Goal: Information Seeking & Learning: Understand process/instructions

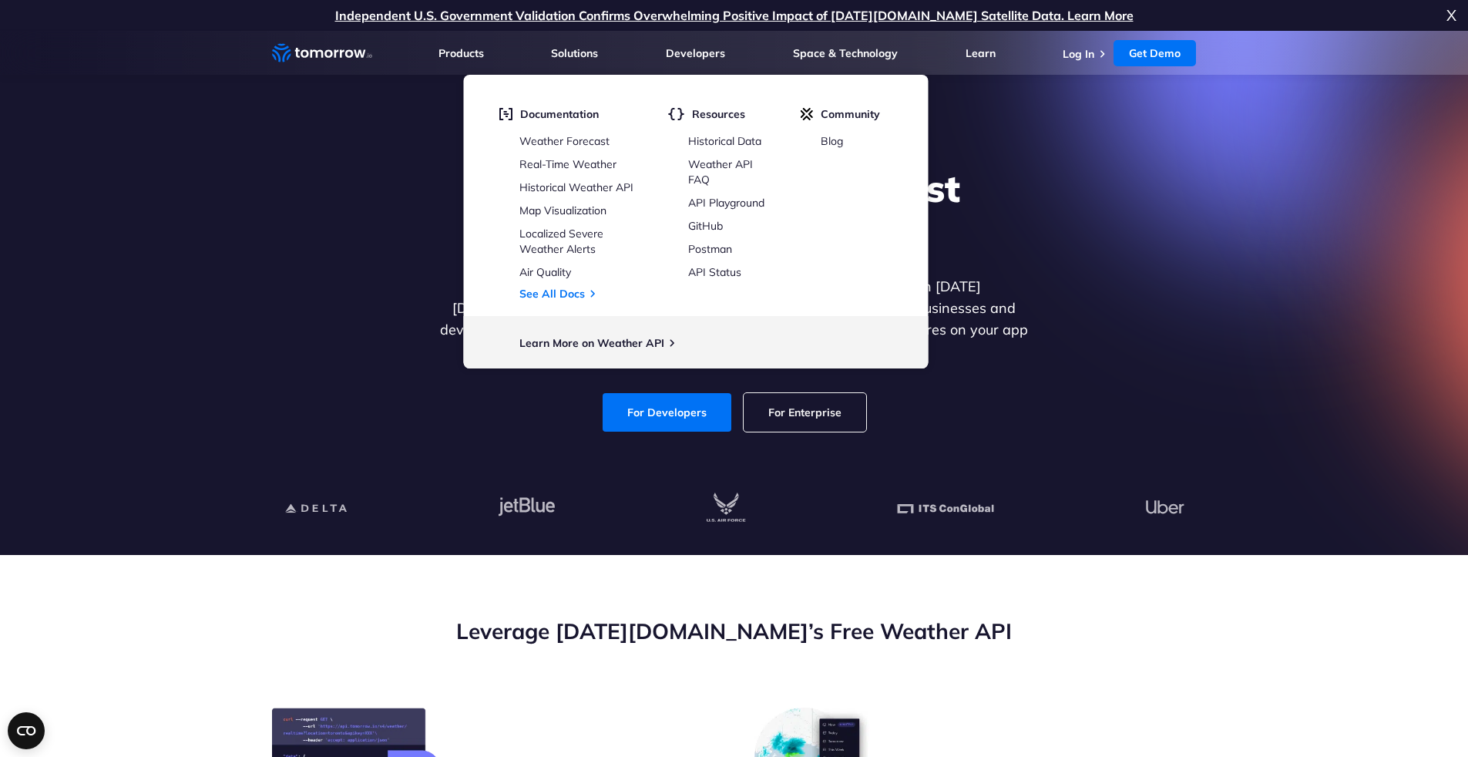
click at [1124, 268] on div "Explore the World’s Best Weather API Get reliable and precise weather data thro…" at bounding box center [735, 299] width 950 height 328
click at [717, 56] on link "Developers" at bounding box center [695, 53] width 59 height 14
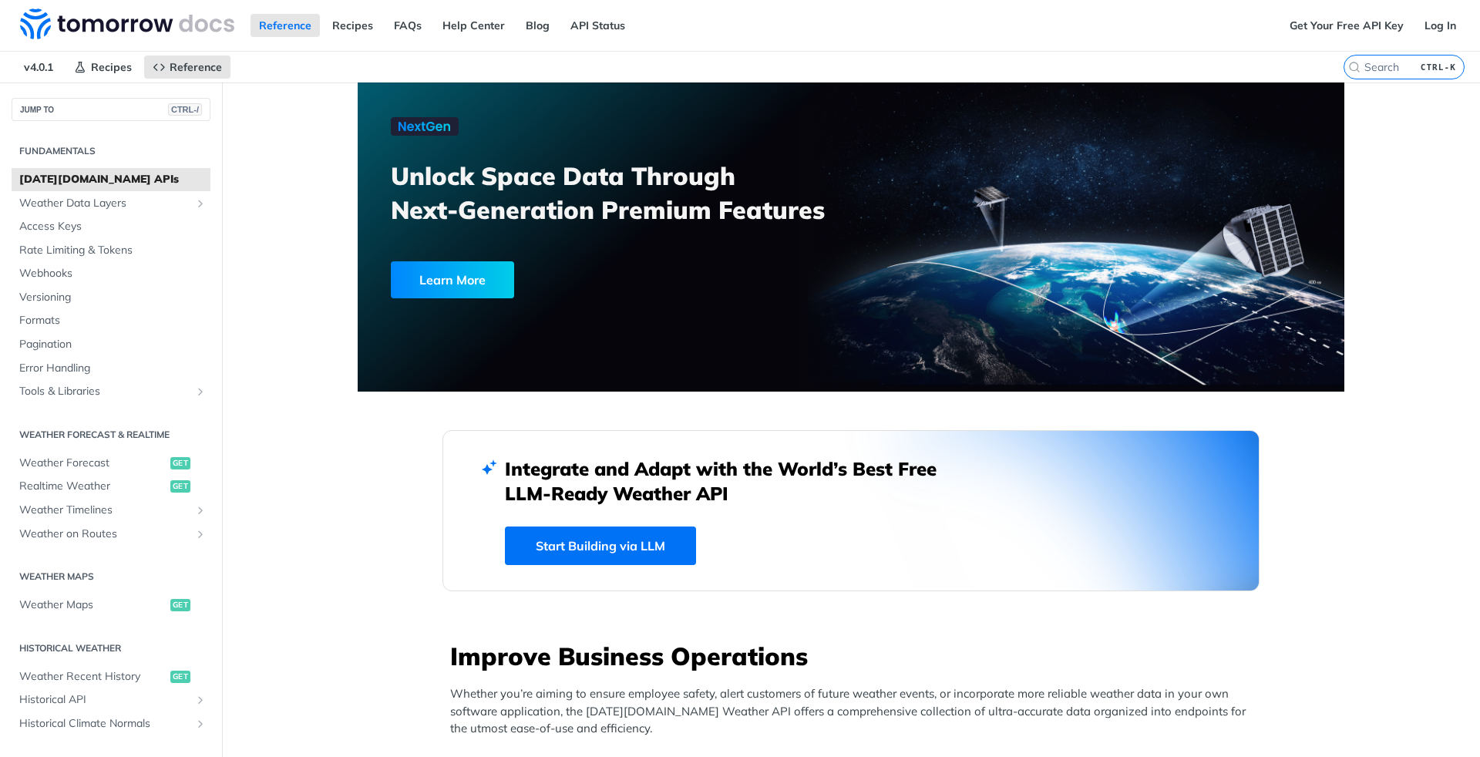
scroll to position [448, 0]
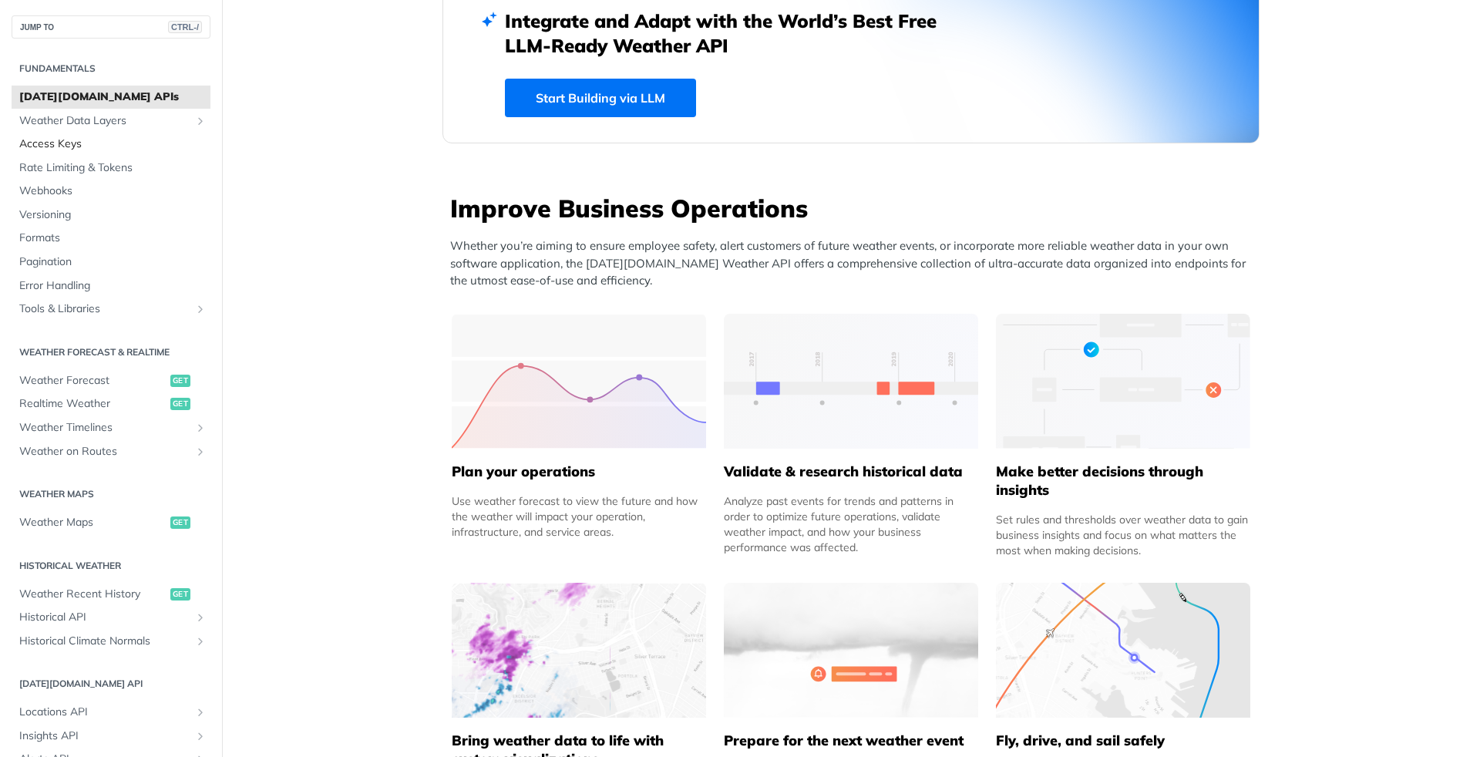
click at [74, 150] on span "Access Keys" at bounding box center [112, 143] width 187 height 15
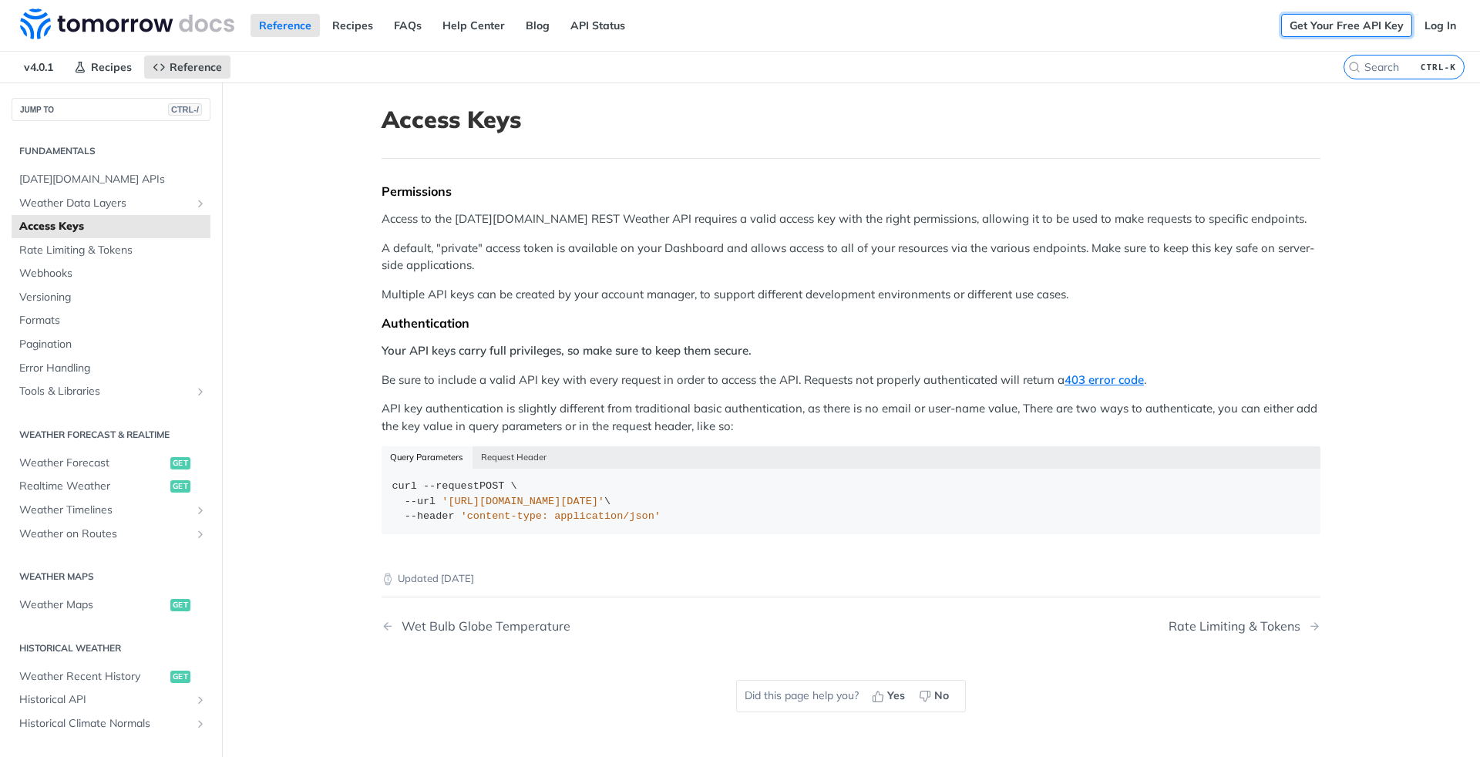
click at [1327, 25] on link "Get Your Free API Key" at bounding box center [1346, 25] width 131 height 23
click at [82, 250] on span "Rate Limiting & Tokens" at bounding box center [112, 250] width 187 height 15
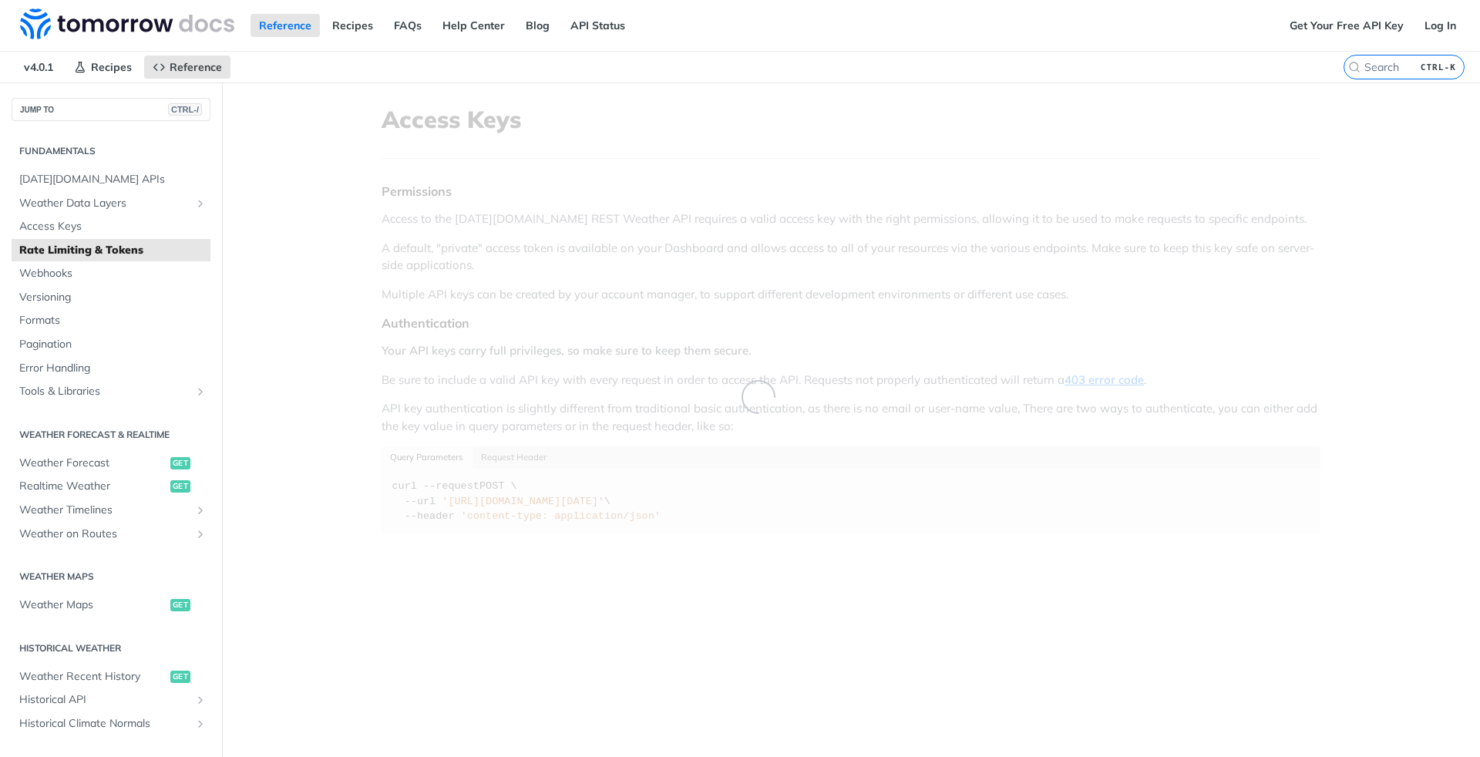
click at [82, 250] on span "Rate Limiting & Tokens" at bounding box center [112, 250] width 187 height 15
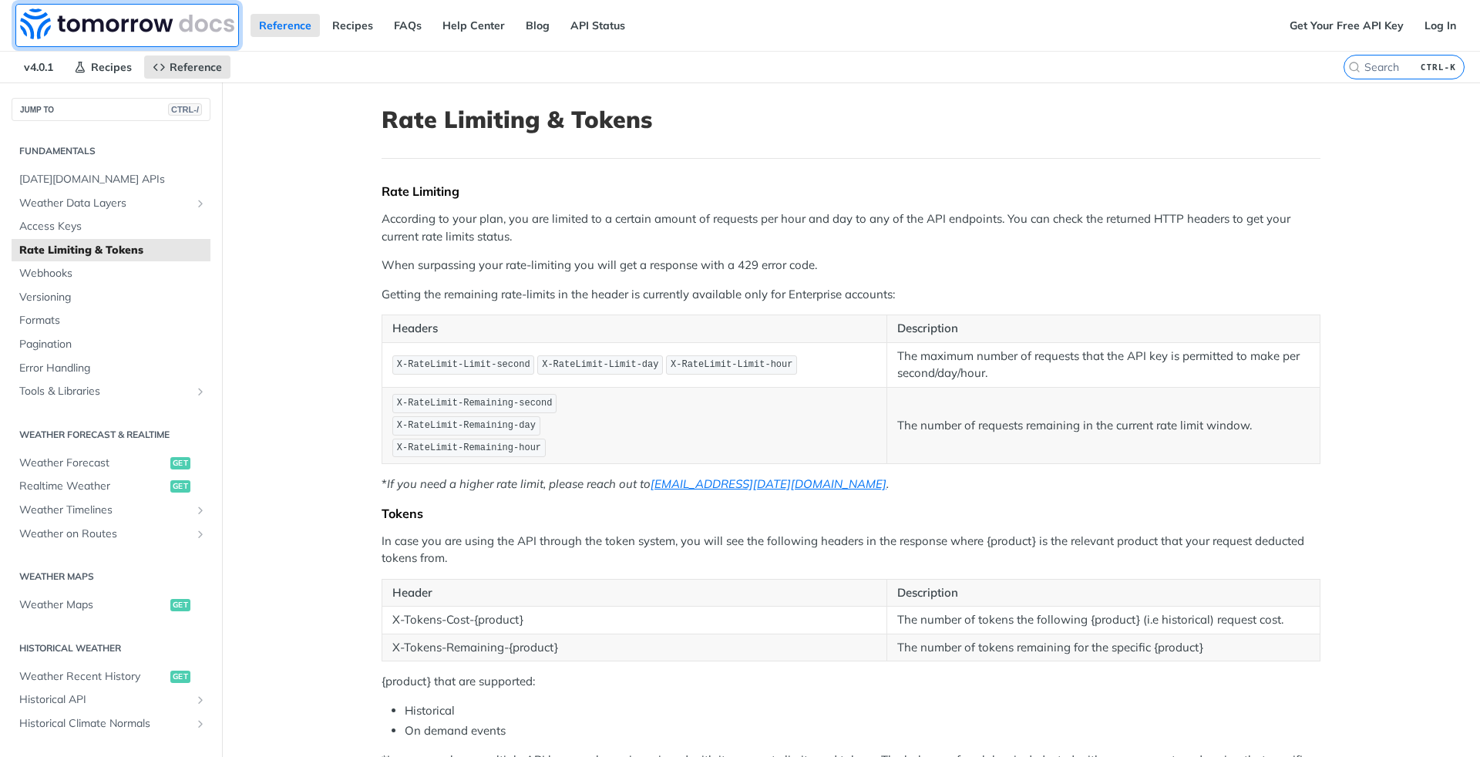
click at [131, 28] on img at bounding box center [127, 23] width 214 height 31
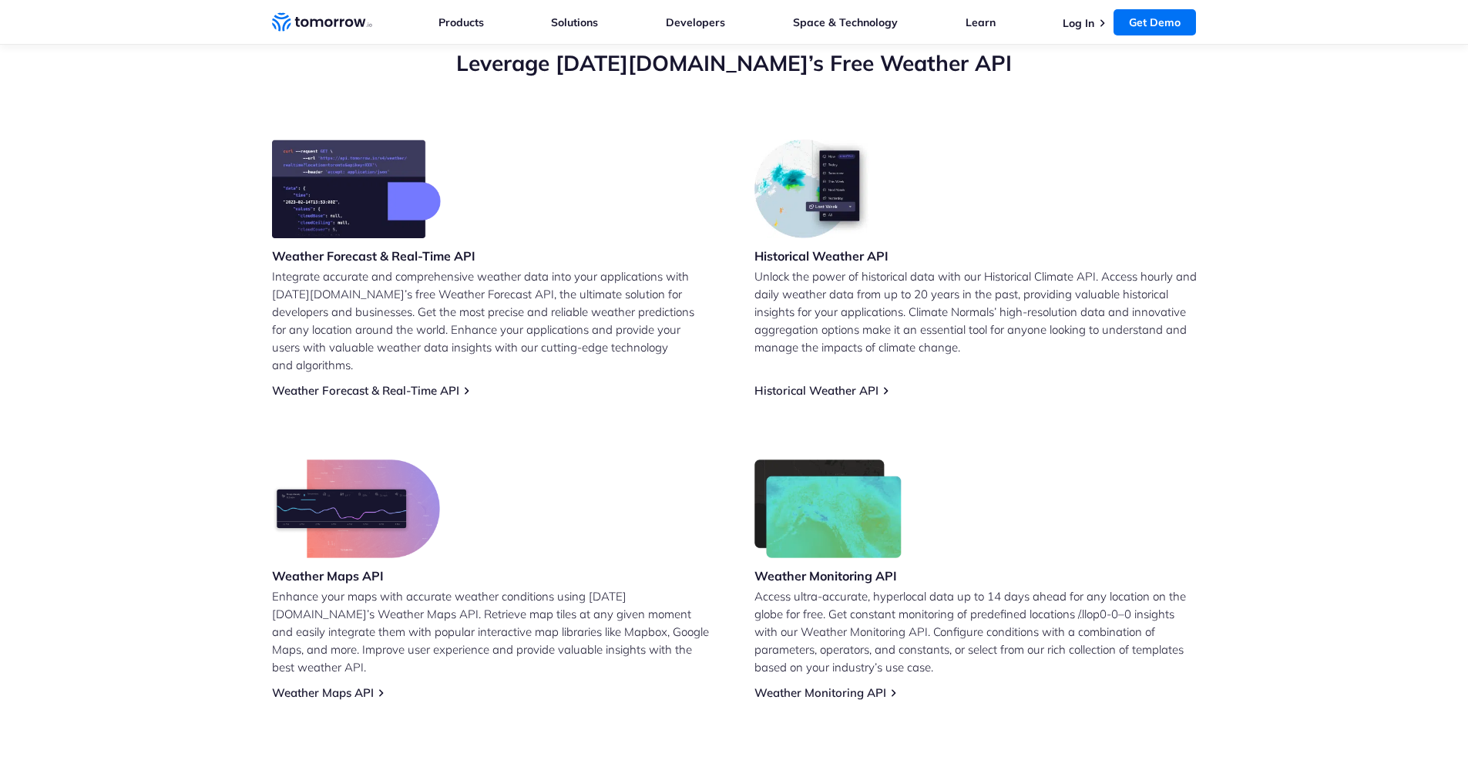
scroll to position [571, 0]
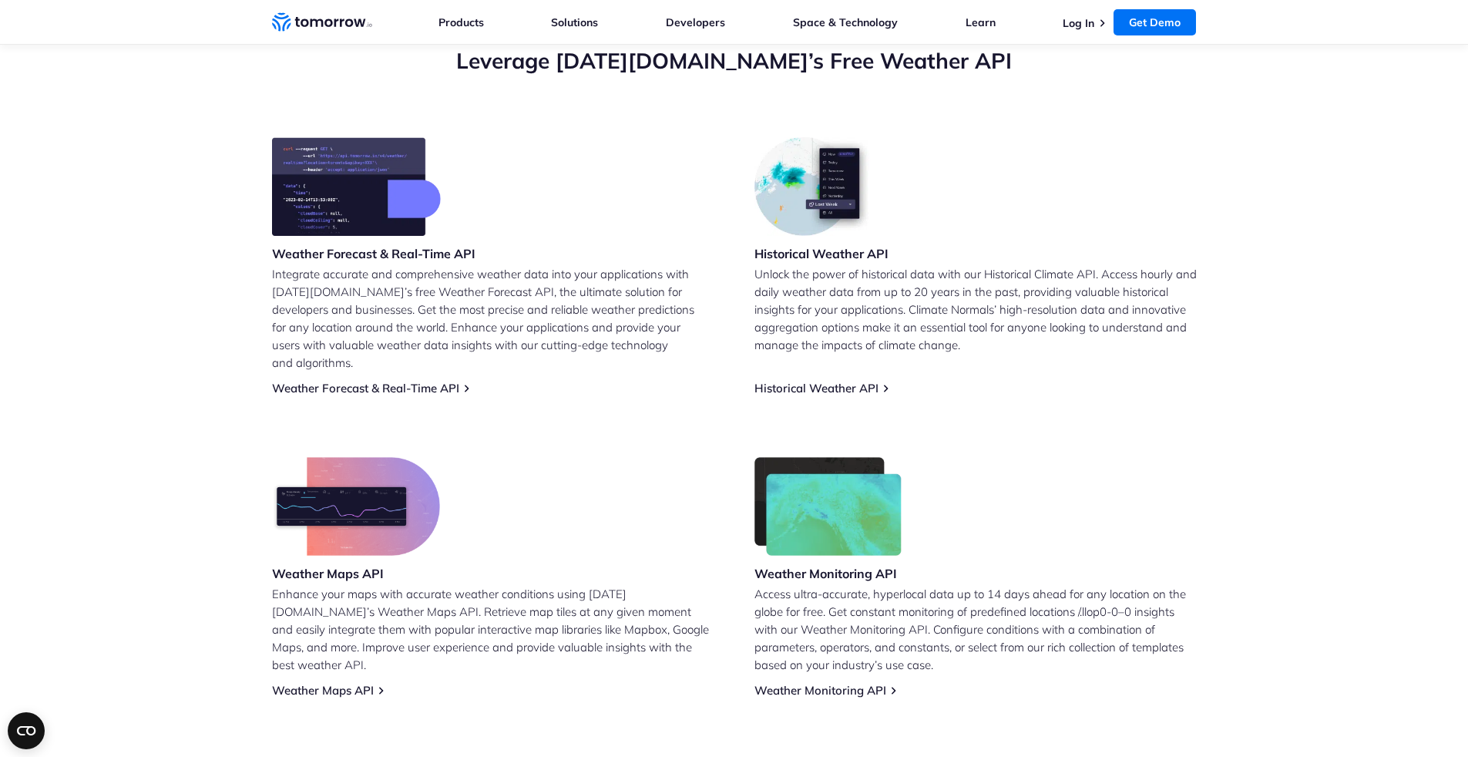
click at [148, 412] on section "Leverage Tomorrow.io’s Free Weather API Weather Forecast & Real-Time API Integr…" at bounding box center [734, 372] width 1468 height 775
click at [385, 381] on link "Weather Forecast & Real-Time API" at bounding box center [365, 388] width 187 height 15
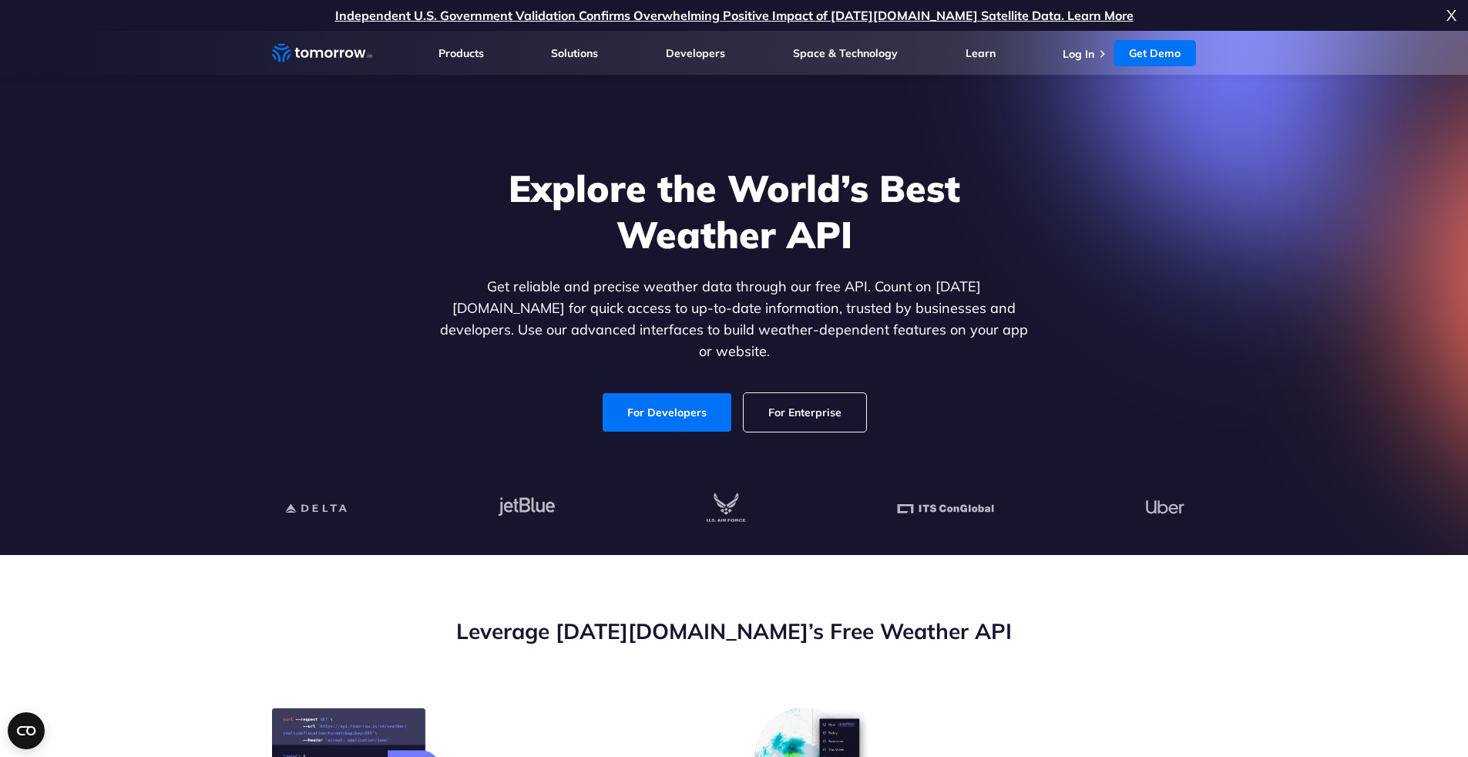
scroll to position [160, 0]
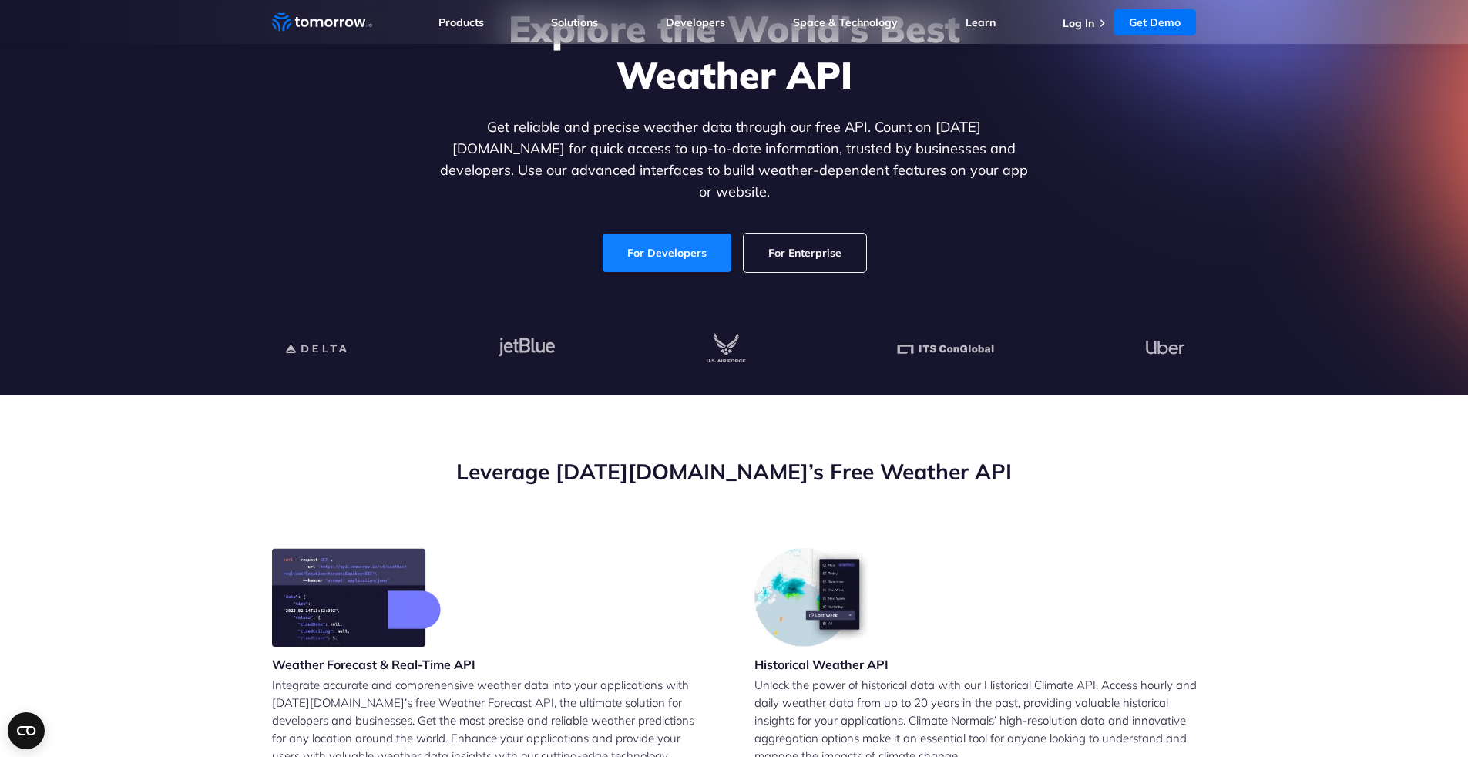
click at [659, 234] on link "For Developers" at bounding box center [667, 253] width 129 height 39
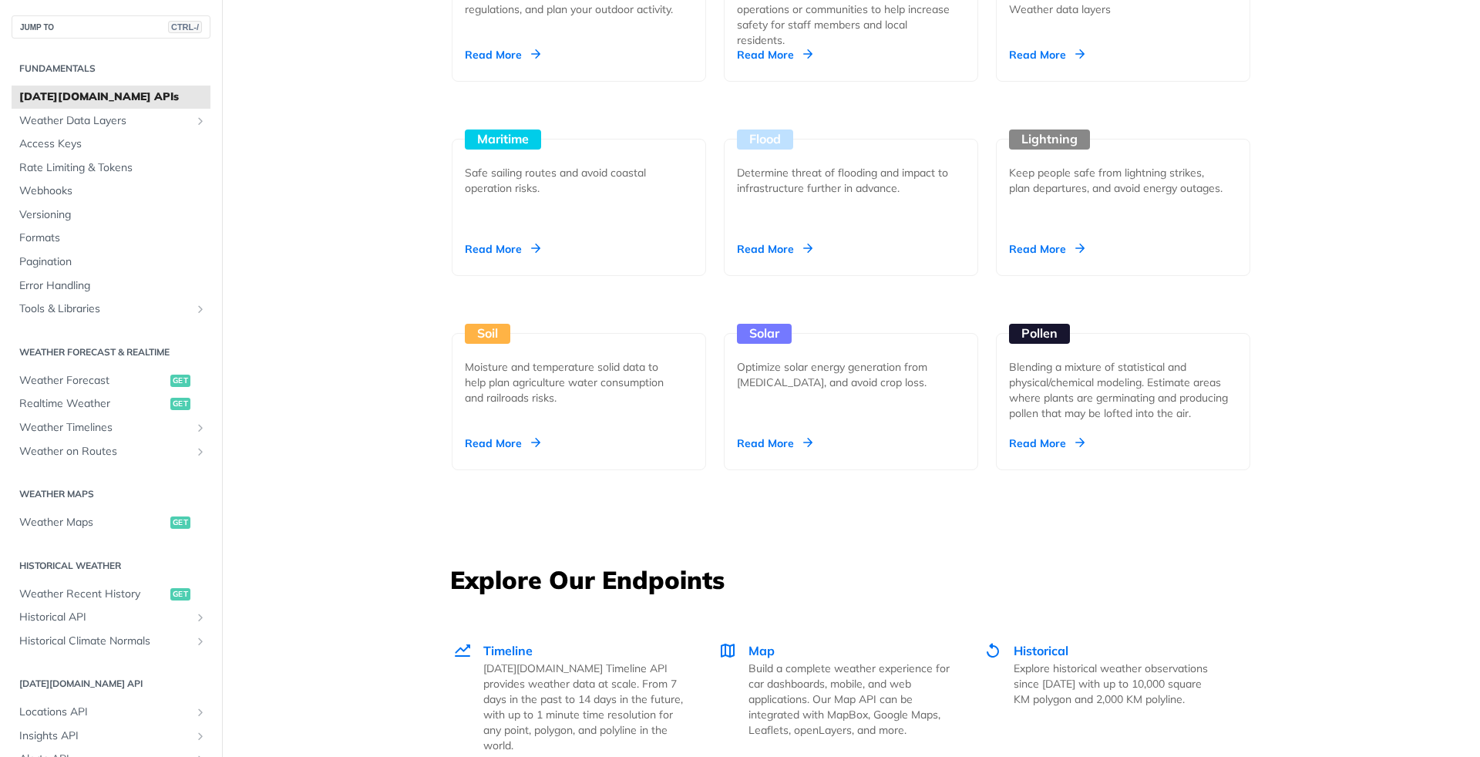
scroll to position [1588, 0]
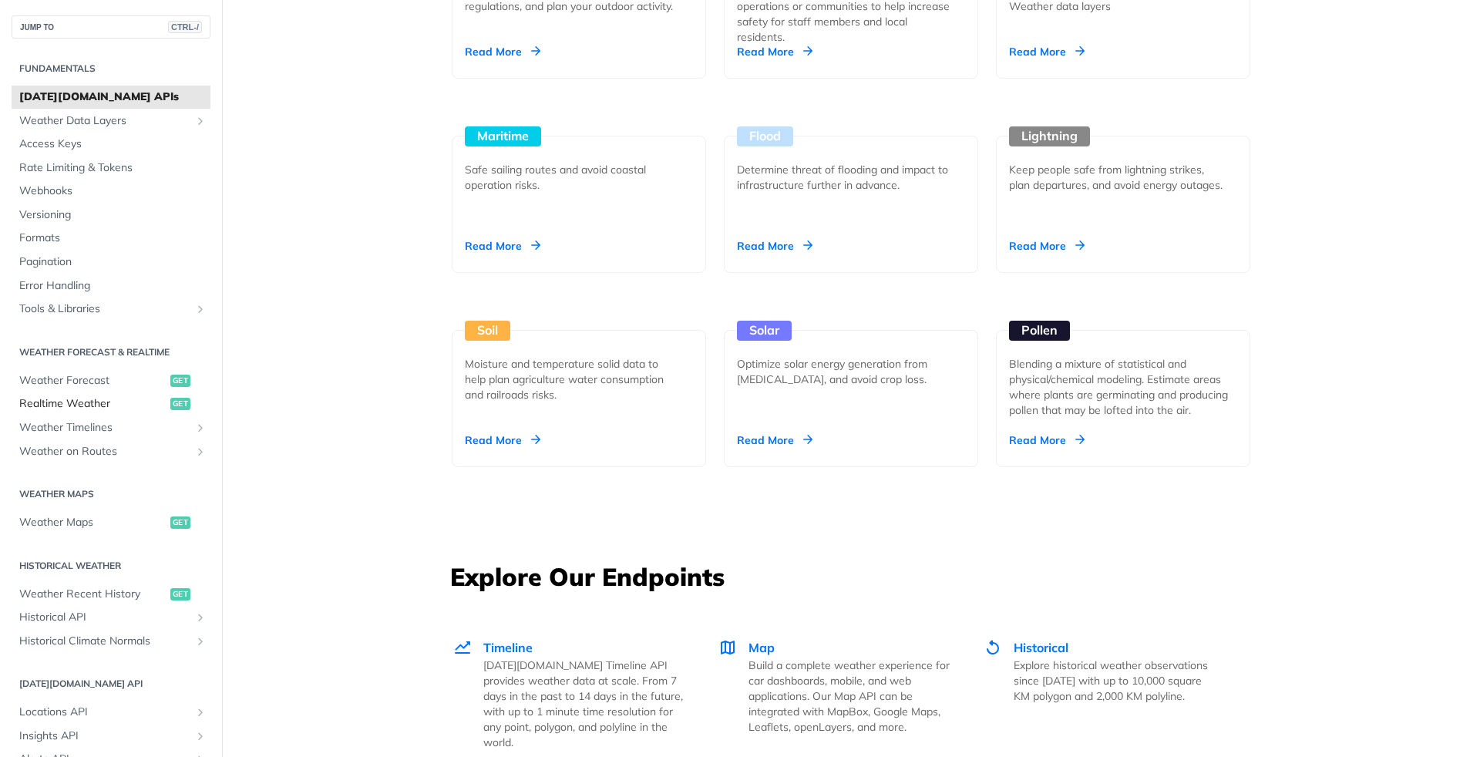
click at [61, 413] on link "Realtime Weather get" at bounding box center [111, 403] width 199 height 23
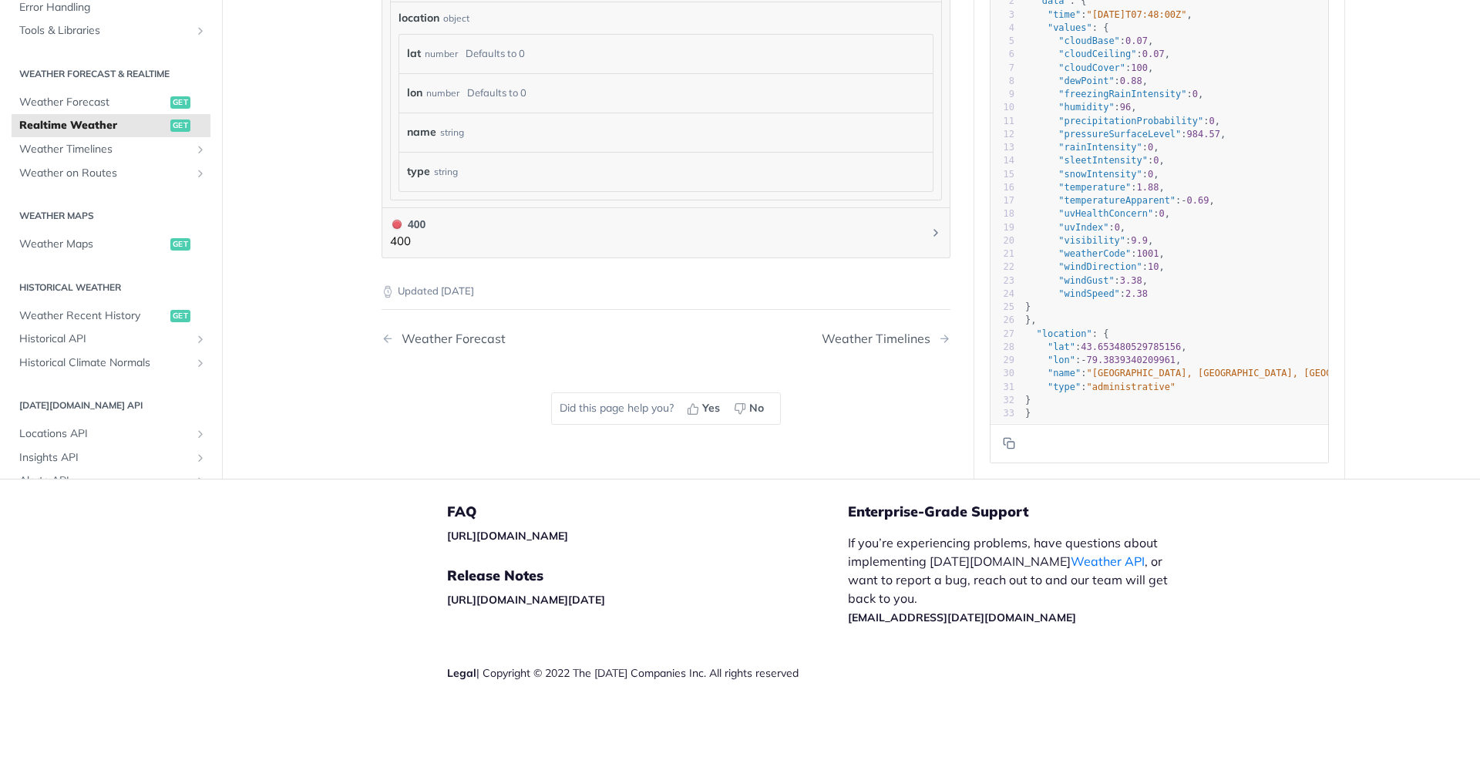
scroll to position [0, 112]
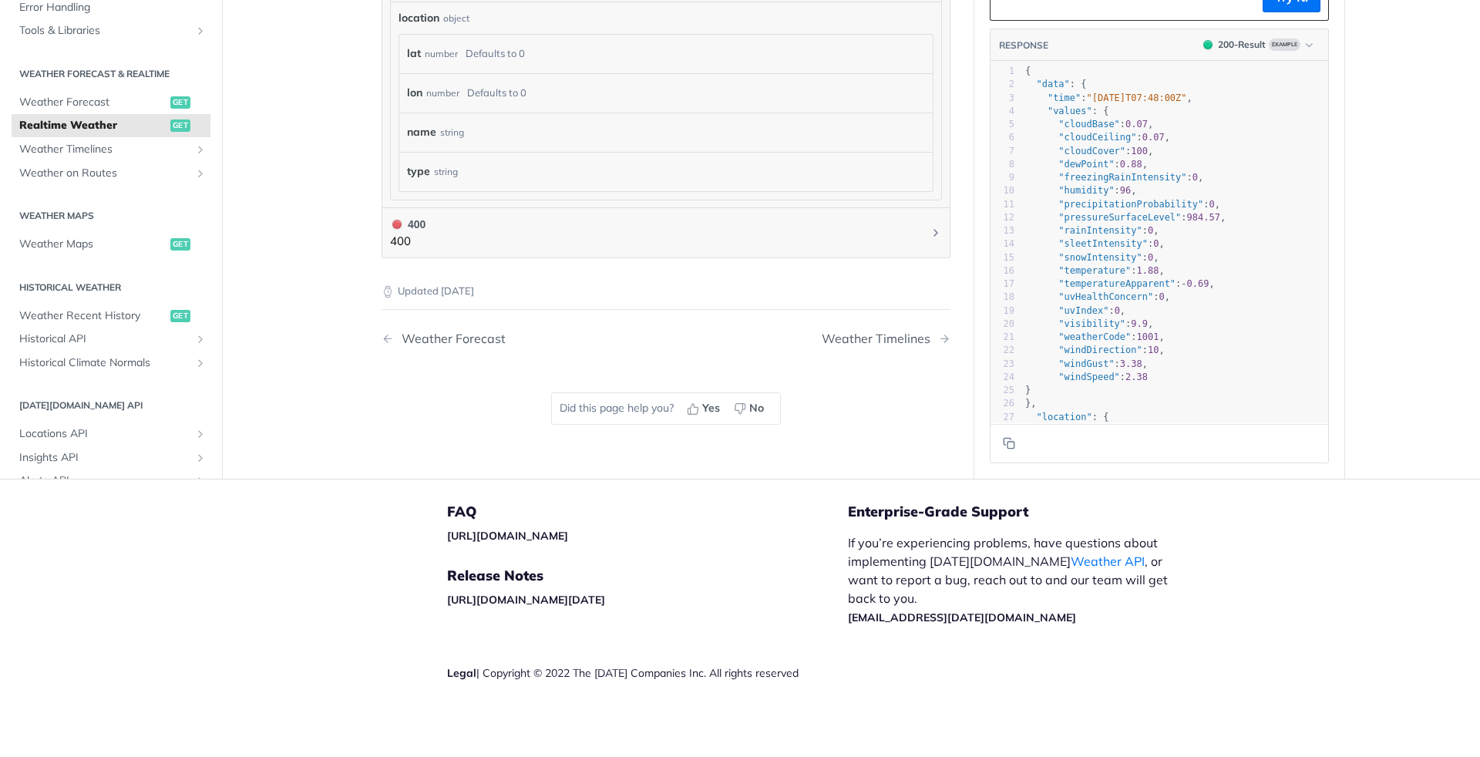
scroll to position [0, 0]
drag, startPoint x: 509, startPoint y: 581, endPoint x: 415, endPoint y: 404, distance: 200.3
copy div "import requests 2 ​ 3 url = "[URL][DOMAIN_NAME][DATE]" 4 ​ 5 headers = { 6 "acc…"
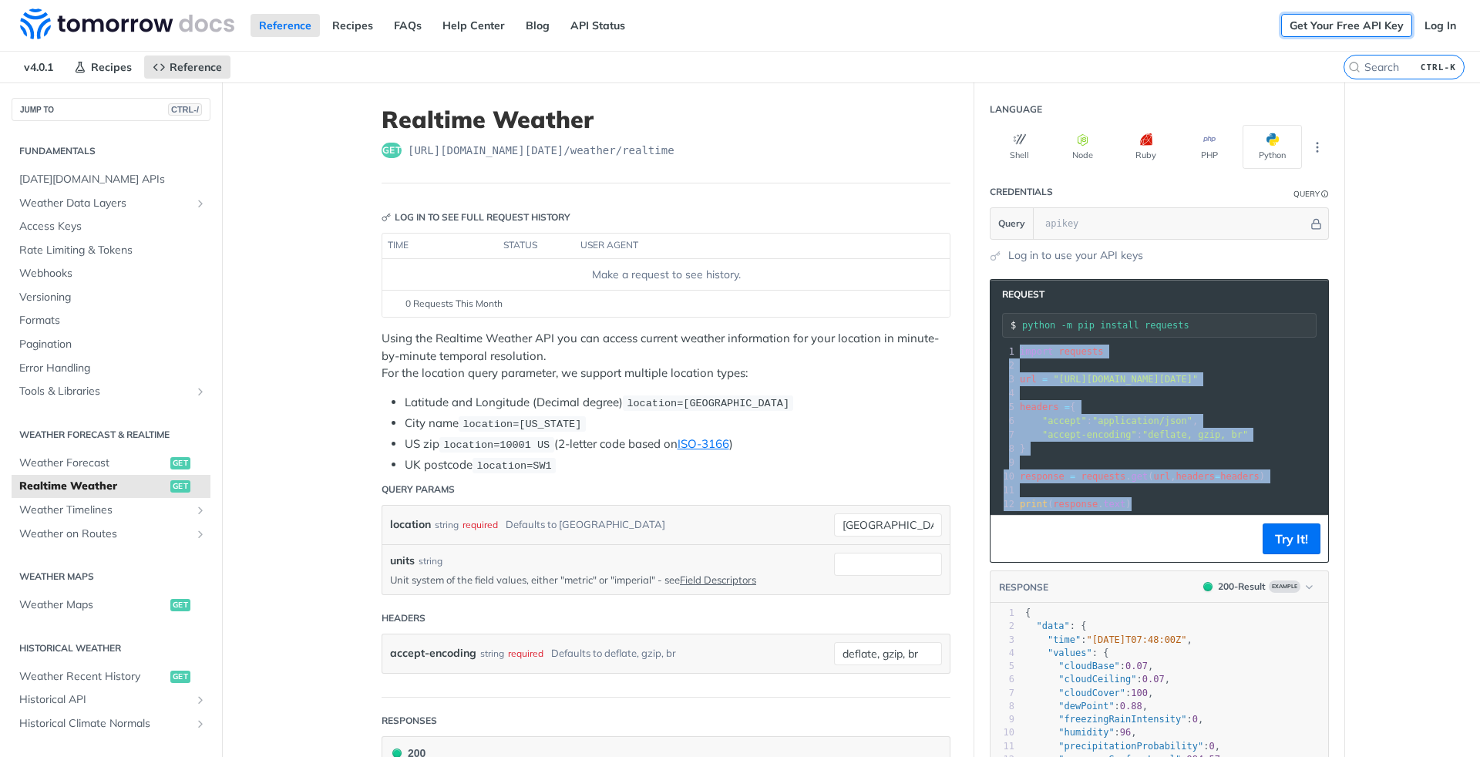
click at [1389, 35] on link "Get Your Free API Key" at bounding box center [1346, 25] width 131 height 23
click at [1429, 23] on link "Log In" at bounding box center [1440, 25] width 49 height 23
